Goal: Book appointment/travel/reservation

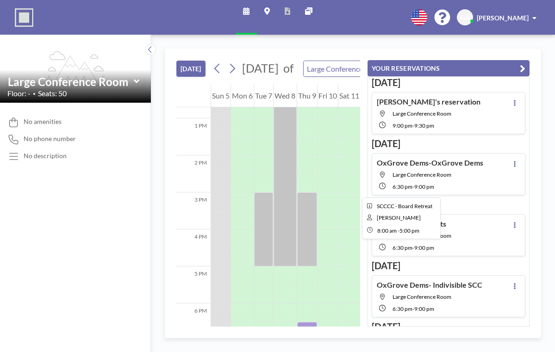
scroll to position [471, 0]
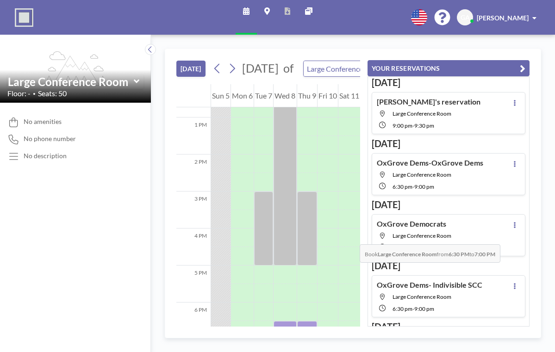
click at [283, 321] on div at bounding box center [285, 330] width 23 height 19
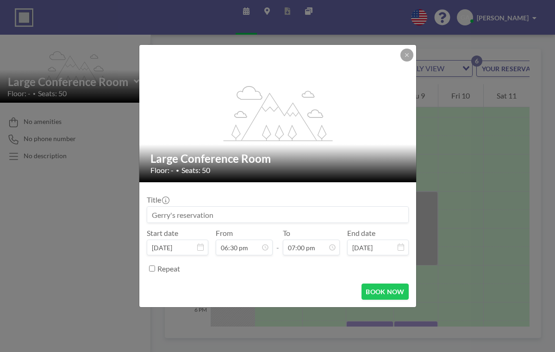
click at [241, 207] on input at bounding box center [277, 215] width 261 height 16
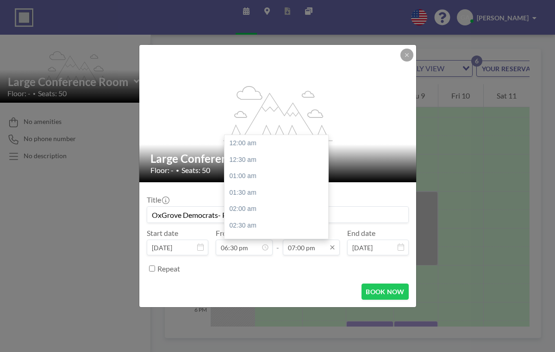
scroll to position [545, 0]
type input "OxGrove Democrats- Postcard Pary"
click at [308, 240] on input "07:00 pm" at bounding box center [311, 248] width 57 height 16
click at [246, 282] on div "09:00 pm" at bounding box center [276, 290] width 104 height 17
type input "09:00 pm"
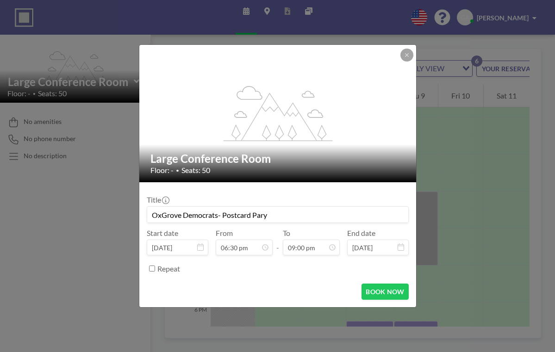
drag, startPoint x: 405, startPoint y: 15, endPoint x: 390, endPoint y: 60, distance: 47.4
click at [388, 111] on div "flex-grow: 1.2; Large Conference Room Floor: - • Seats: 50 Title OxGrove Democr…" at bounding box center [277, 176] width 555 height 352
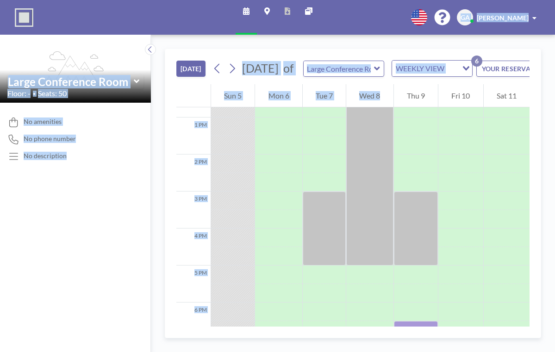
drag, startPoint x: 371, startPoint y: 8, endPoint x: 358, endPoint y: 76, distance: 69.8
click at [358, 76] on div "Schedule Maps Reports Other sites English Polski 日本語 Española GA [PERSON_NAME] …" at bounding box center [277, 176] width 555 height 352
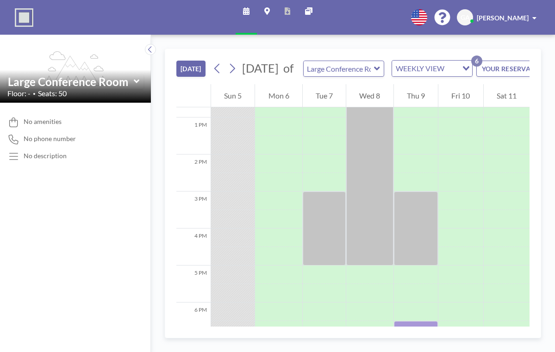
drag, startPoint x: 199, startPoint y: 7, endPoint x: 208, endPoint y: 7, distance: 9.7
click at [194, 20] on div "Schedule Maps Reports Other sites English Polski 日本語 Española GA [PERSON_NAME]" at bounding box center [277, 17] width 555 height 35
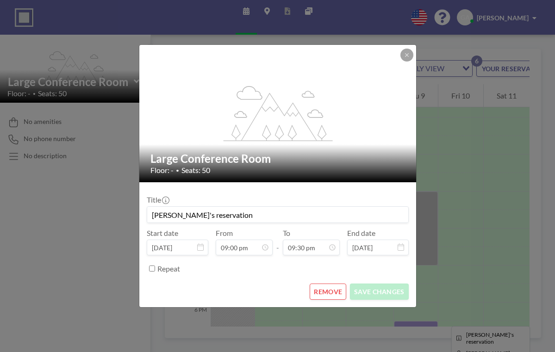
click at [357, 260] on form "Title [PERSON_NAME]'s reservation Start date [DATE] From 09:00 pm - To 09:30 pm…" at bounding box center [277, 244] width 277 height 125
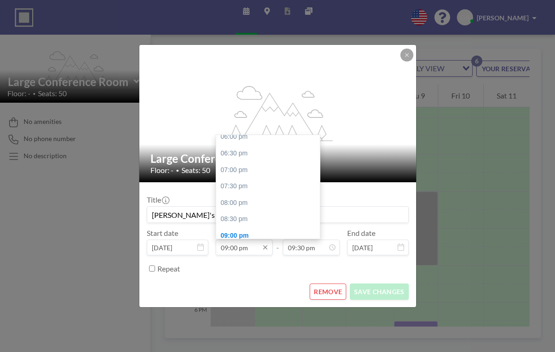
click at [259, 240] on input "09:00 pm" at bounding box center [244, 248] width 57 height 16
click at [248, 240] on input "09:00 pm" at bounding box center [244, 248] width 57 height 16
drag, startPoint x: 260, startPoint y: 234, endPoint x: 199, endPoint y: 233, distance: 60.2
click at [199, 233] on div "Start date [DATE] From 09:00 pm 12:00 am 12:30 am 01:00 am 01:30 am 02:00 am 02…" at bounding box center [278, 242] width 262 height 27
click at [258, 240] on input "6:30" at bounding box center [244, 248] width 57 height 16
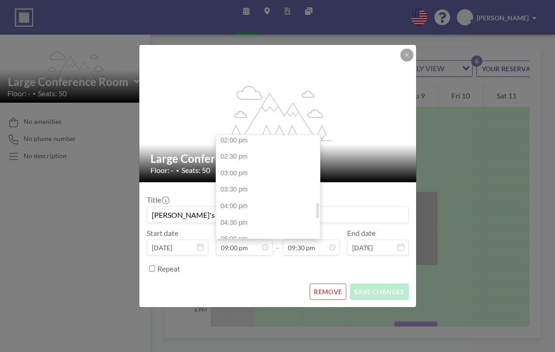
click at [249, 280] on div "06:30 pm" at bounding box center [268, 288] width 104 height 17
type input "06:30 pm"
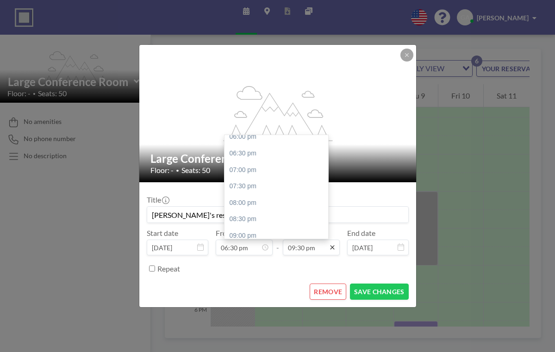
click at [329, 244] on icon at bounding box center [332, 247] width 7 height 7
click at [254, 228] on div "09:00 pm" at bounding box center [276, 236] width 104 height 17
type input "09:00 pm"
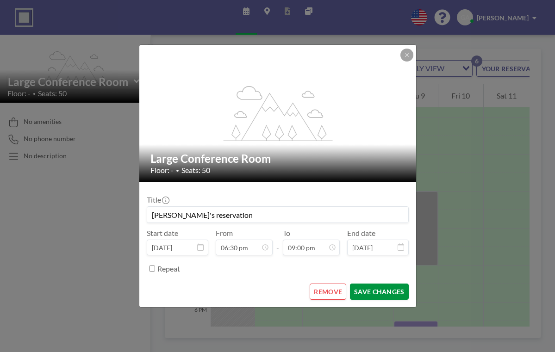
click at [364, 284] on button "SAVE CHANGES" at bounding box center [379, 292] width 58 height 16
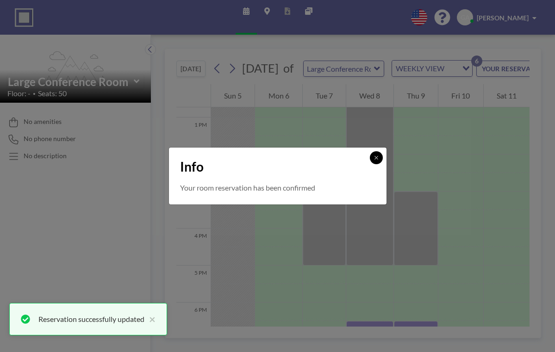
click at [374, 161] on icon at bounding box center [377, 158] width 6 height 6
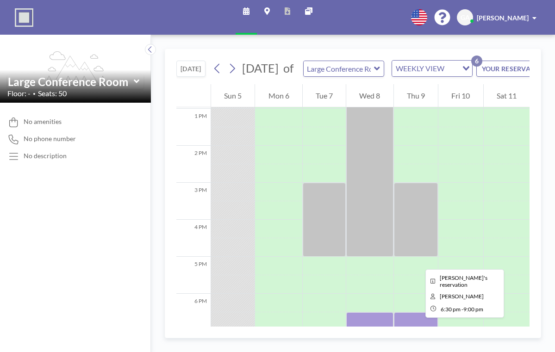
scroll to position [480, 0]
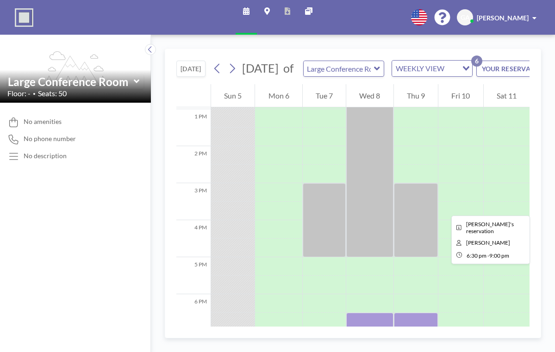
click at [357, 313] on div at bounding box center [369, 359] width 47 height 93
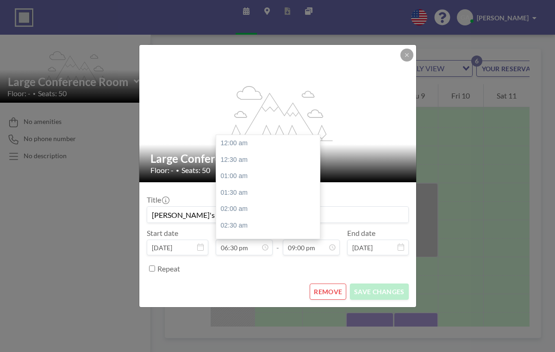
scroll to position [531, 0]
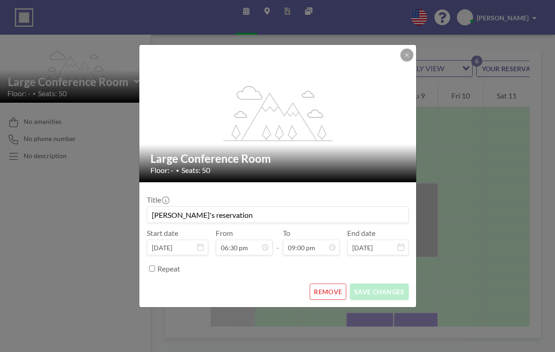
click at [204, 210] on input "[PERSON_NAME]'s reservation" at bounding box center [277, 215] width 261 height 16
drag, startPoint x: 230, startPoint y: 206, endPoint x: 139, endPoint y: 207, distance: 91.6
click at [140, 207] on div "flex-grow: 1.2; Large Conference Room Floor: - • Seats: 50 Title [PERSON_NAME]'…" at bounding box center [277, 176] width 555 height 352
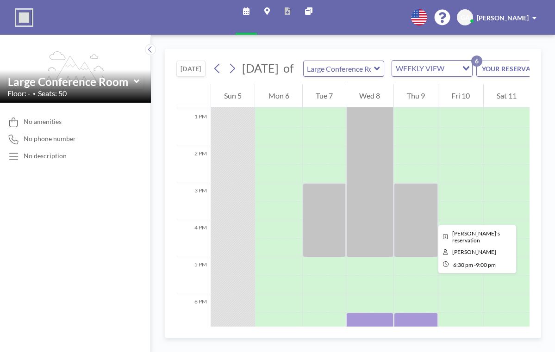
click at [346, 313] on div at bounding box center [369, 359] width 47 height 93
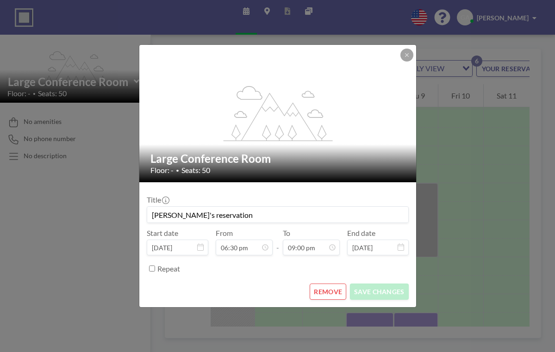
scroll to position [599, 0]
click at [405, 56] on icon at bounding box center [406, 54] width 3 height 3
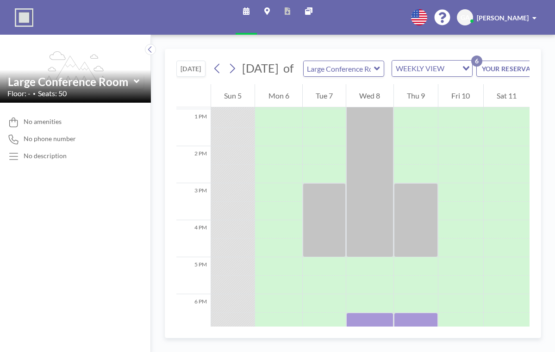
click at [554, 63] on icon "button" at bounding box center [560, 68] width 6 height 11
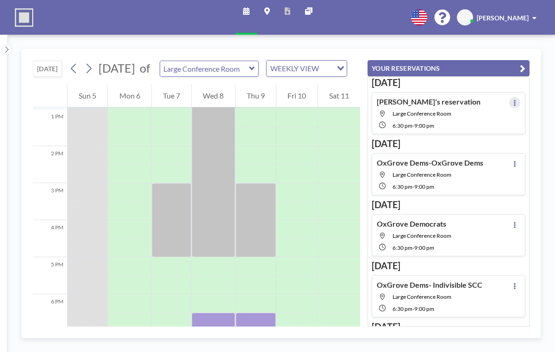
click at [517, 100] on icon at bounding box center [515, 103] width 4 height 6
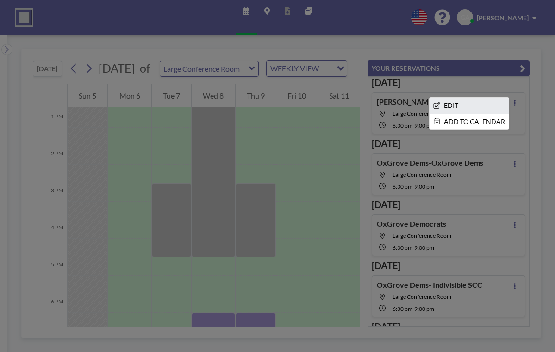
click at [493, 98] on li "EDIT" at bounding box center [469, 106] width 79 height 16
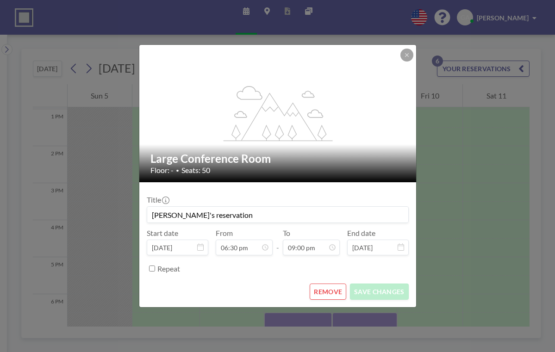
click at [324, 207] on input "[PERSON_NAME]'s reservation" at bounding box center [277, 215] width 261 height 16
type input "G"
type input "OxGrove Democrats Postcard Party"
click at [374, 284] on button "SAVE CHANGES" at bounding box center [379, 292] width 58 height 16
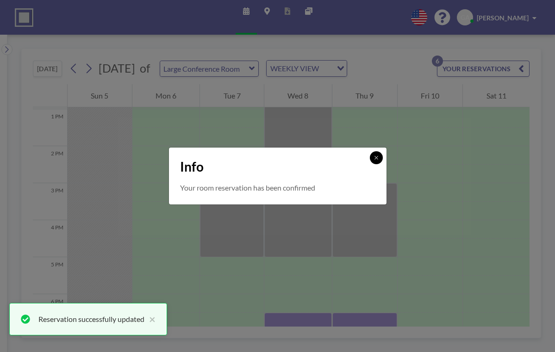
click at [370, 164] on button at bounding box center [376, 157] width 13 height 13
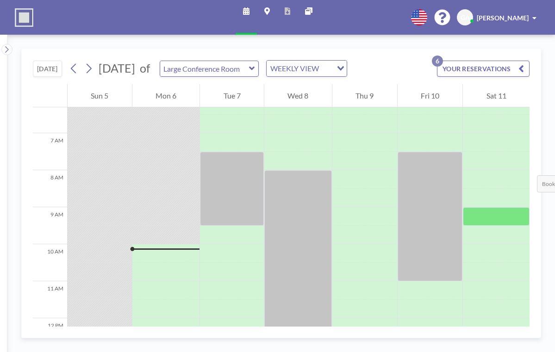
scroll to position [240, 0]
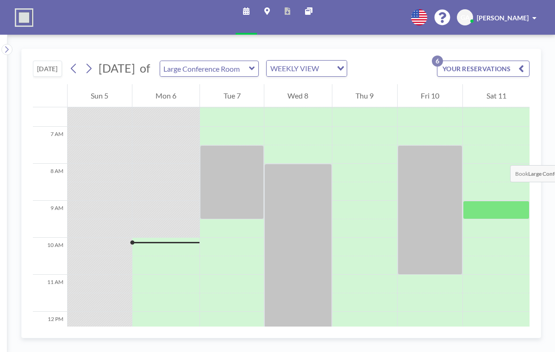
click at [505, 201] on div at bounding box center [496, 210] width 67 height 19
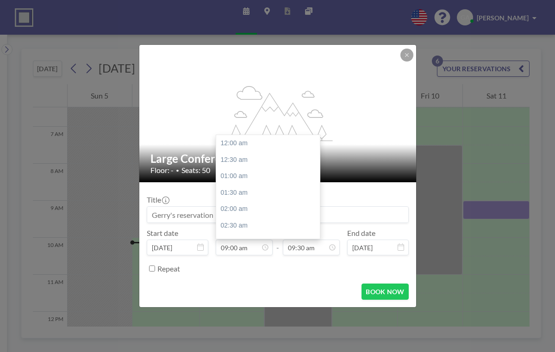
scroll to position [258, 0]
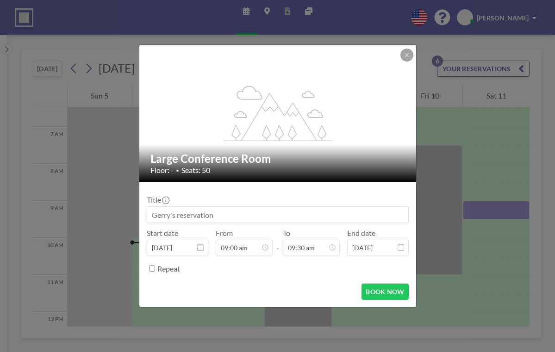
click at [235, 211] on input at bounding box center [277, 215] width 261 height 16
type input "OxGrove Democrats"
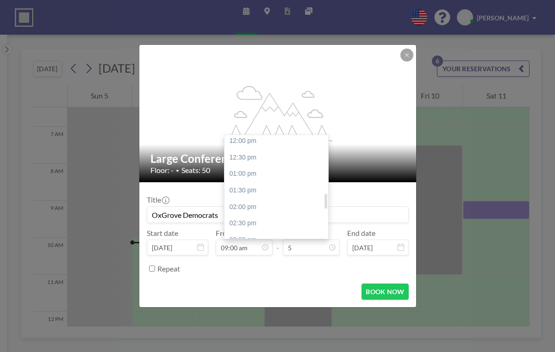
scroll to position [399, 0]
click at [245, 296] on div "05:00 pm" at bounding box center [276, 304] width 104 height 17
type input "05:00 pm"
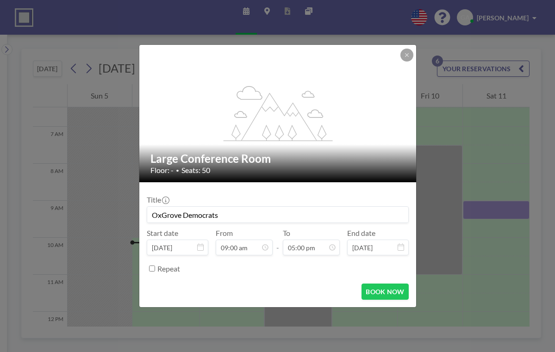
scroll to position [488, 0]
click at [372, 284] on button "BOOK NOW" at bounding box center [384, 292] width 47 height 16
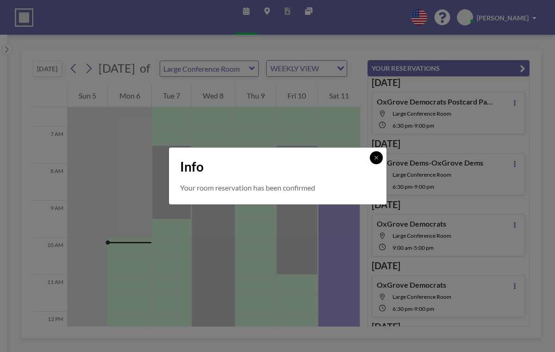
click at [370, 158] on button at bounding box center [376, 157] width 13 height 13
